Goal: Task Accomplishment & Management: Complete application form

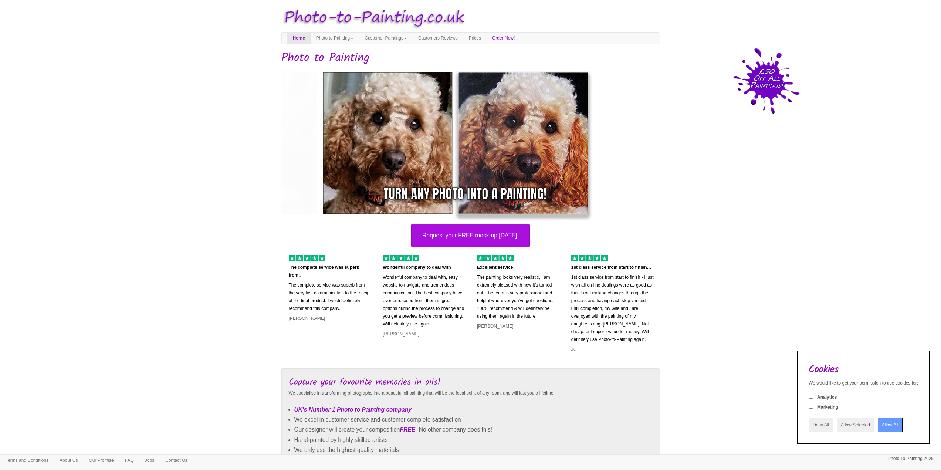
click at [882, 423] on input "Allow All" at bounding box center [890, 425] width 25 height 14
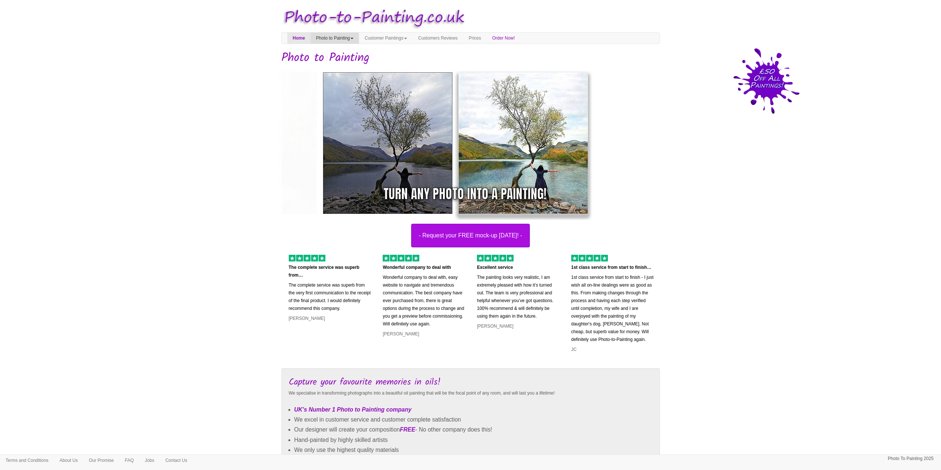
click at [359, 35] on link "Photo to Painting" at bounding box center [335, 38] width 48 height 11
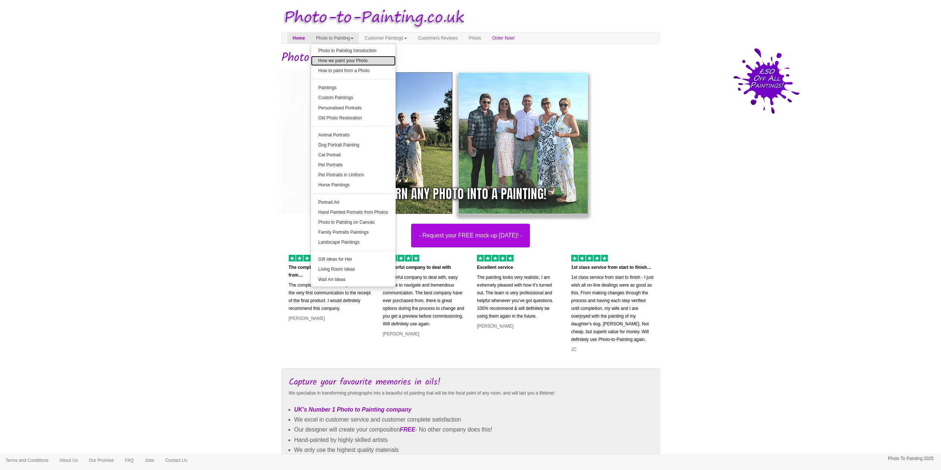
click at [345, 58] on link "How we paint your Photo" at bounding box center [353, 61] width 85 height 10
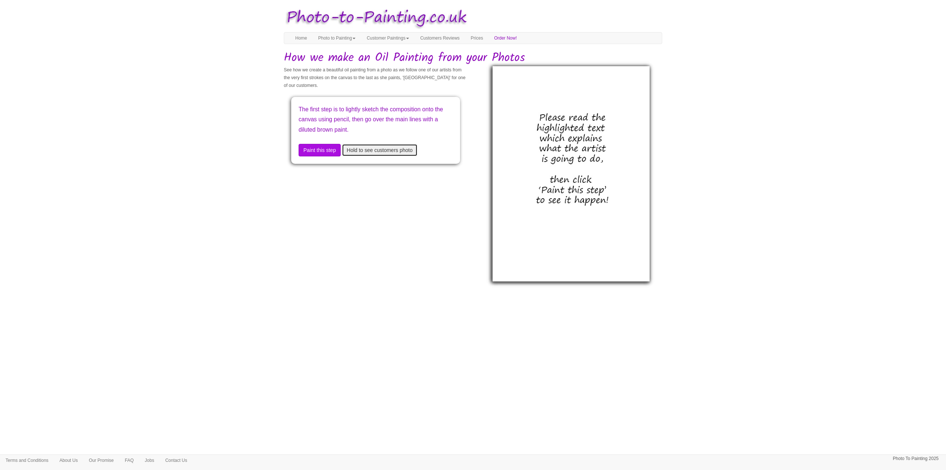
click at [366, 153] on button "Hold to see customers photo" at bounding box center [379, 150] width 75 height 13
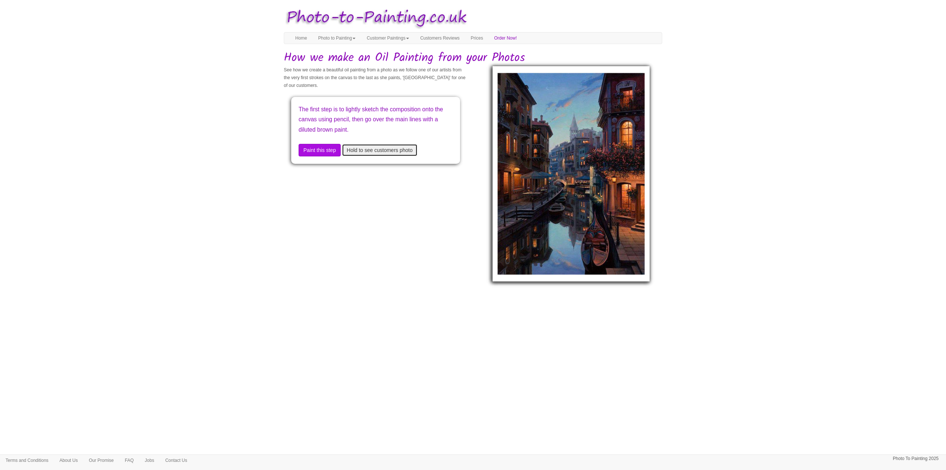
click at [367, 151] on button "Hold to see customers photo" at bounding box center [379, 150] width 75 height 13
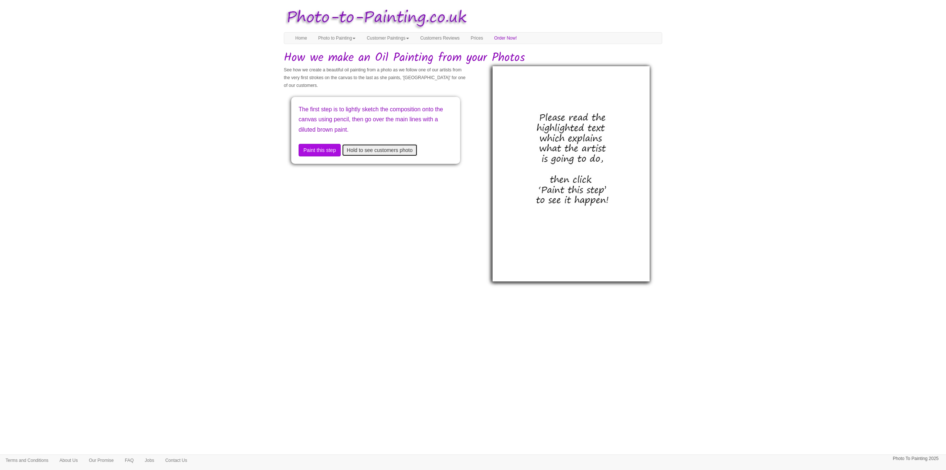
click at [367, 151] on button "Hold to see customers photo" at bounding box center [379, 150] width 75 height 13
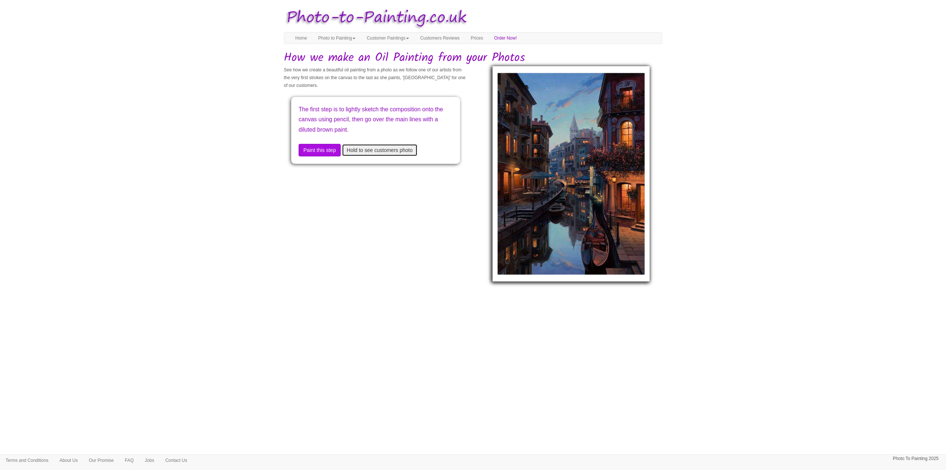
click at [367, 151] on button "Hold to see customers photo" at bounding box center [379, 150] width 75 height 13
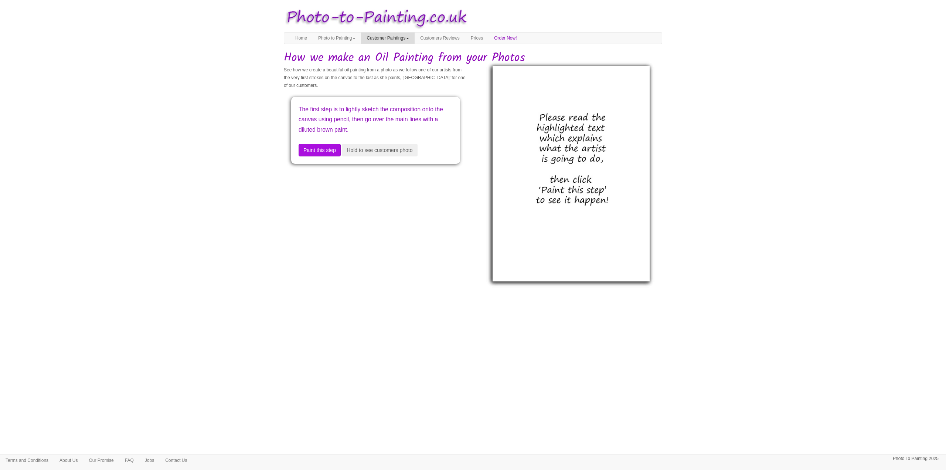
click at [389, 40] on link "Customer Paintings" at bounding box center [388, 38] width 54 height 11
click at [383, 51] on link "Customer Paintings" at bounding box center [391, 51] width 58 height 10
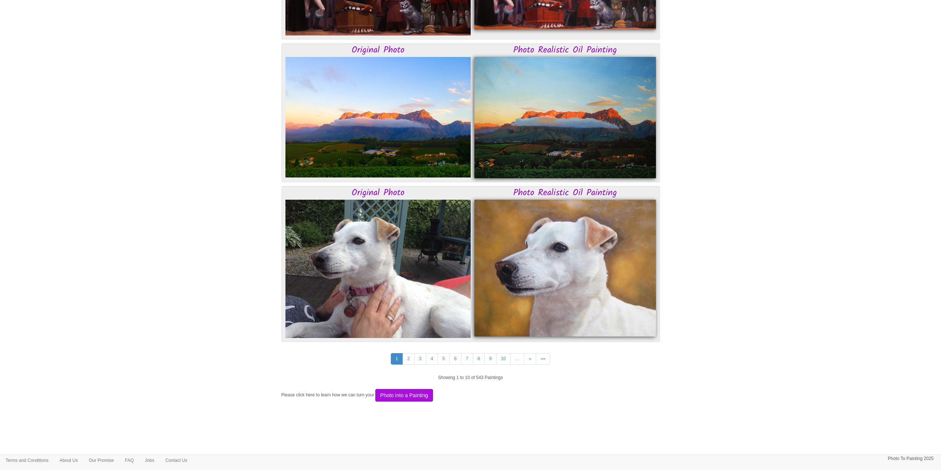
scroll to position [1755, 0]
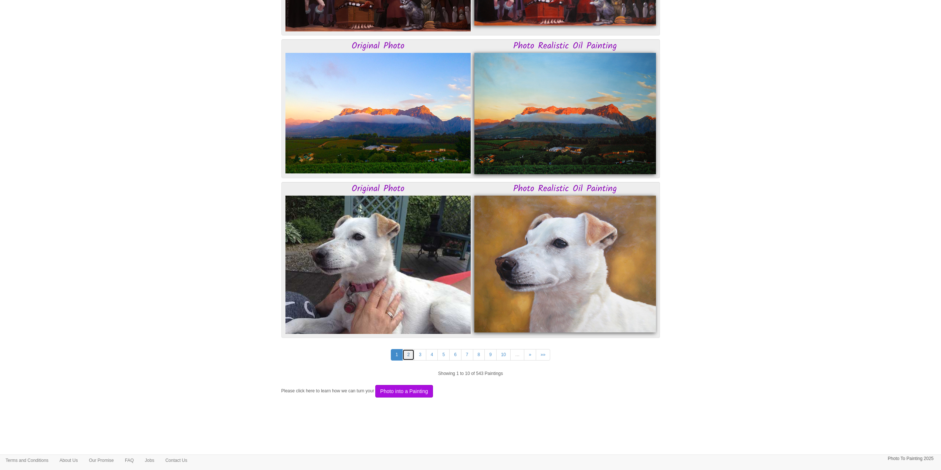
click at [407, 357] on link "2" at bounding box center [408, 354] width 12 height 11
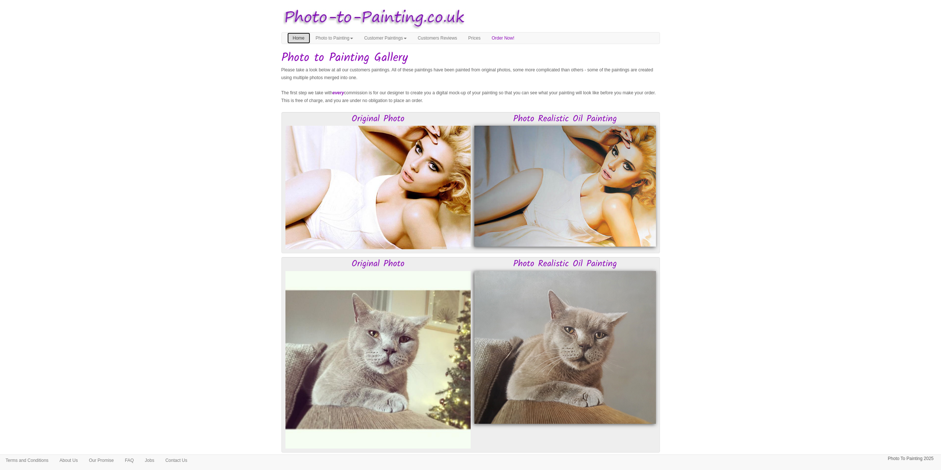
click at [296, 36] on link "Home" at bounding box center [298, 38] width 23 height 11
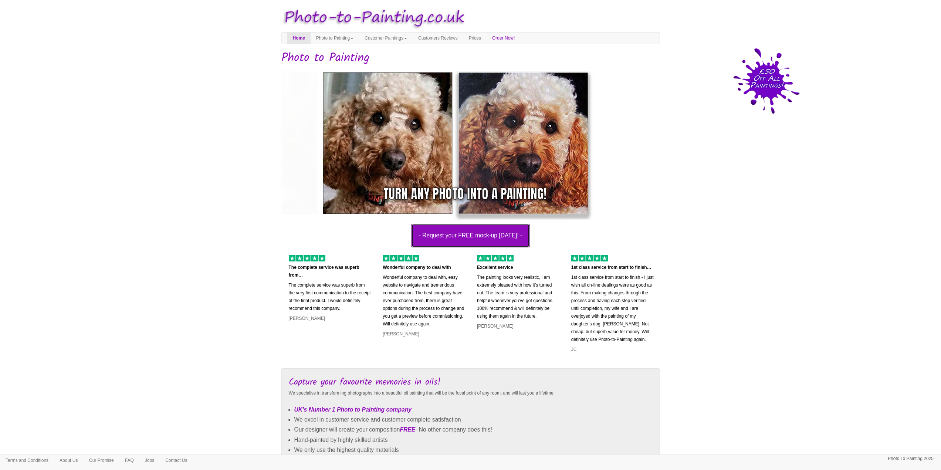
click at [453, 239] on button "- Request your FREE mock-up today! -" at bounding box center [470, 236] width 119 height 24
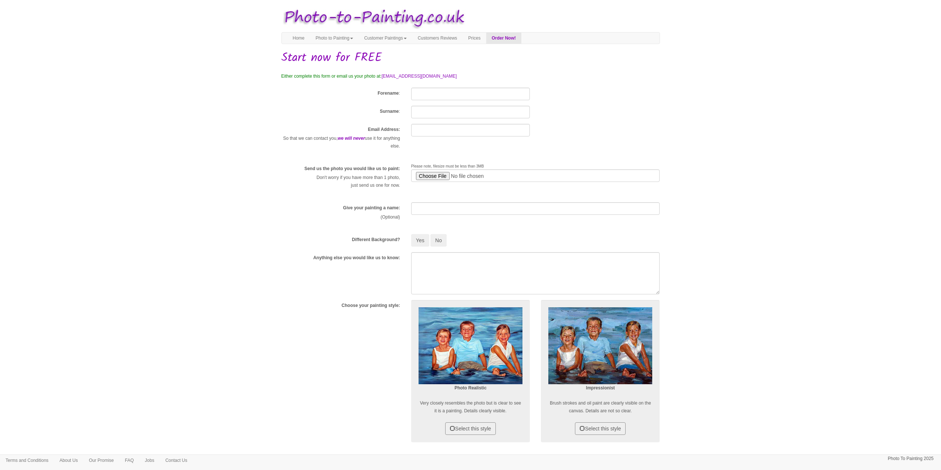
click at [777, 249] on body "Your painting - risk free Toggle navigation Menu Home Photo to Painting Photo t…" at bounding box center [470, 346] width 941 height 684
click at [430, 102] on form "Forename : Surname : Email Address: So that we can contact you, we will never u…" at bounding box center [470, 365] width 379 height 554
click at [426, 99] on input "Forename" at bounding box center [470, 94] width 119 height 13
click at [316, 338] on div "Choose your painting style: Photo Realistic Very closely resembles the photo bu…" at bounding box center [471, 375] width 390 height 150
click at [417, 95] on input "Forename" at bounding box center [470, 94] width 119 height 13
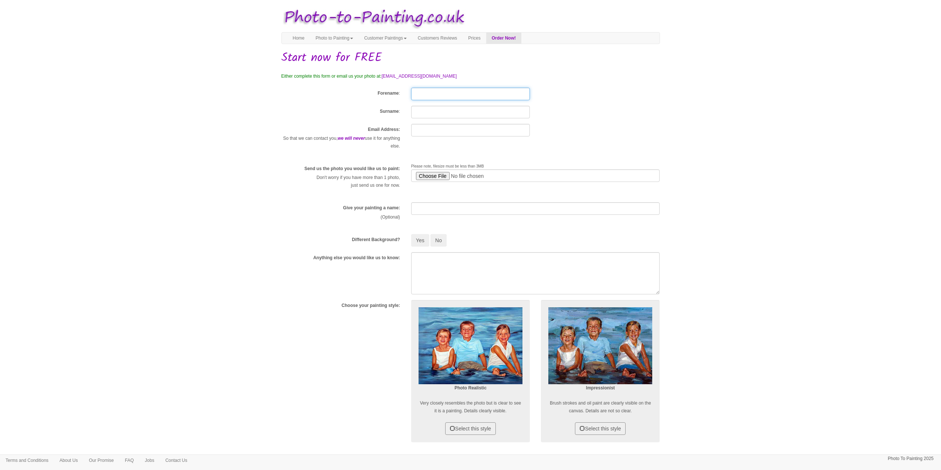
type input "[PERSON_NAME]"
type input "Hearsum"
click at [486, 133] on input "[EMAIL_ADDRESS][DOMAIN_NAME]" at bounding box center [470, 130] width 119 height 13
type input "[PERSON_NAME][EMAIL_ADDRESS][DOMAIN_NAME]"
click at [429, 211] on input "text" at bounding box center [535, 208] width 249 height 13
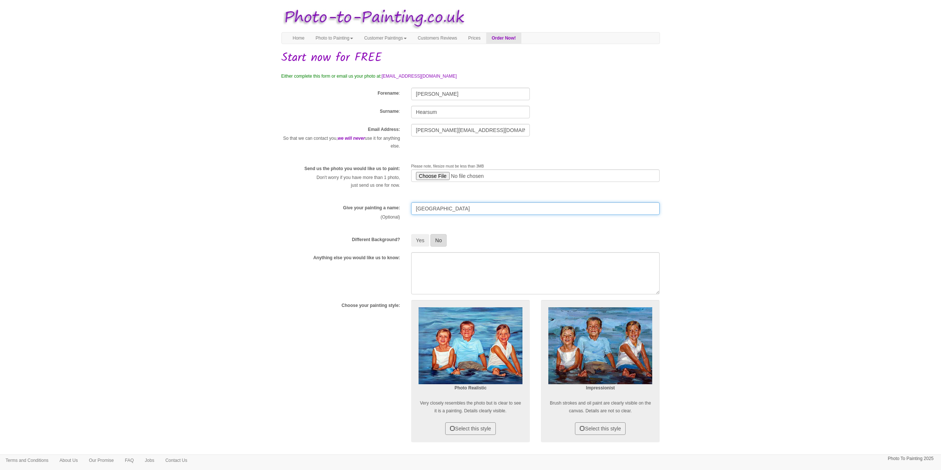
type input "[GEOGRAPHIC_DATA]"
click at [443, 244] on button "No" at bounding box center [438, 240] width 16 height 13
